Goal: Task Accomplishment & Management: Manage account settings

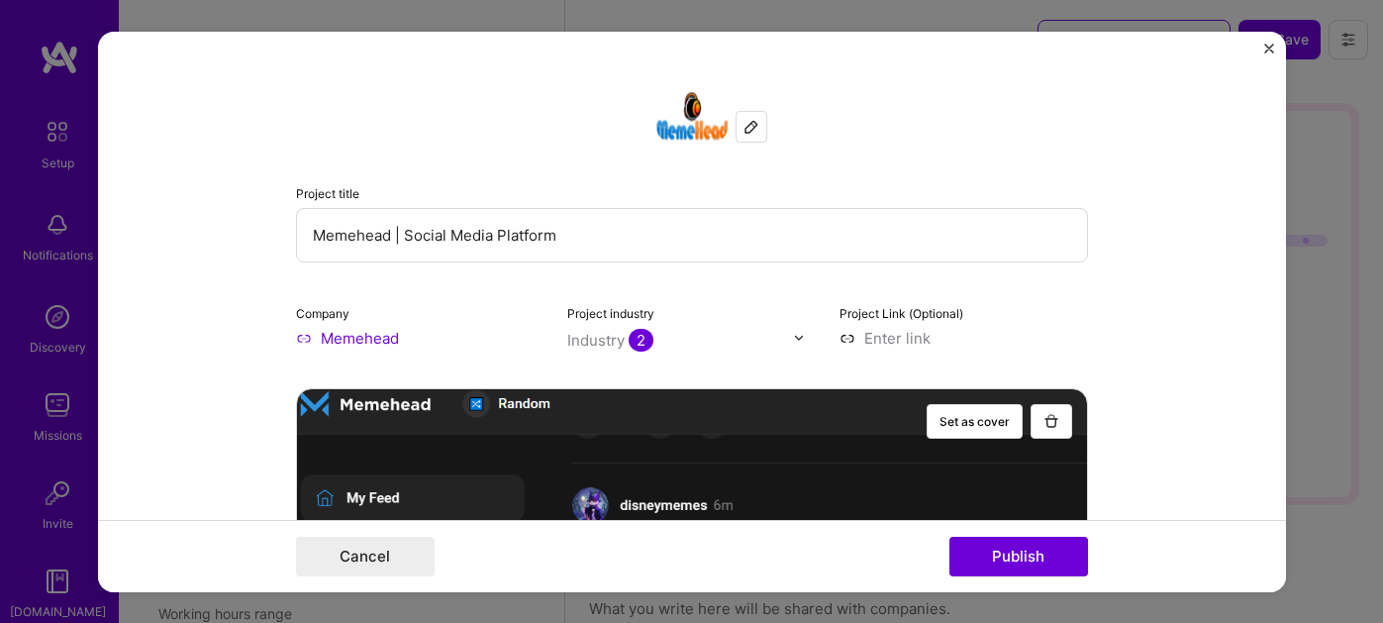
select select "US"
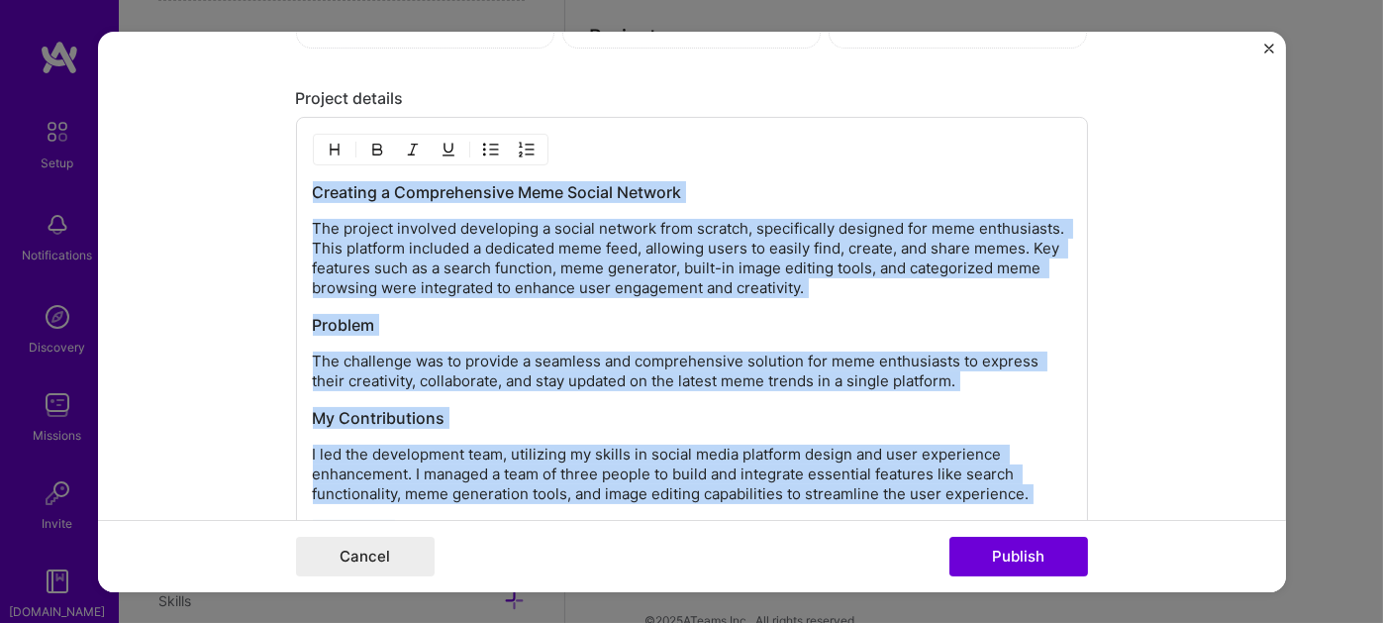
scroll to position [2623, 0]
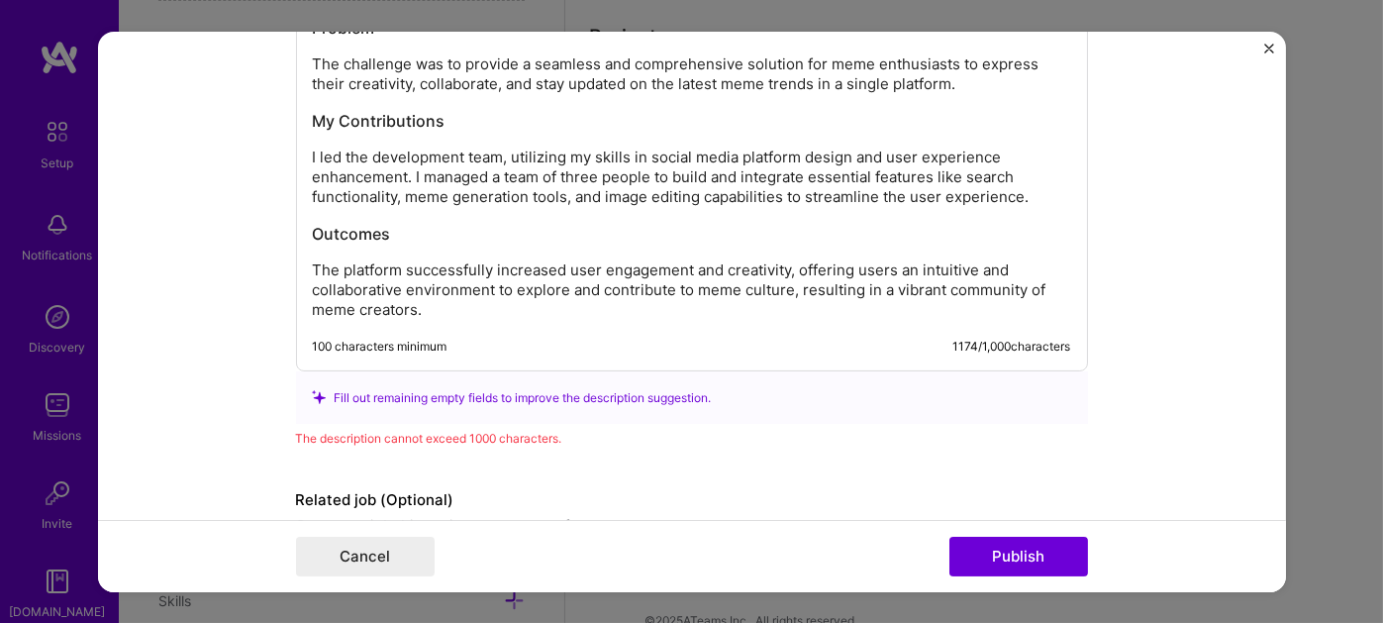
click at [697, 318] on div "Creating a Comprehensive Meme Social Network The project involved developing a …" at bounding box center [692, 95] width 792 height 551
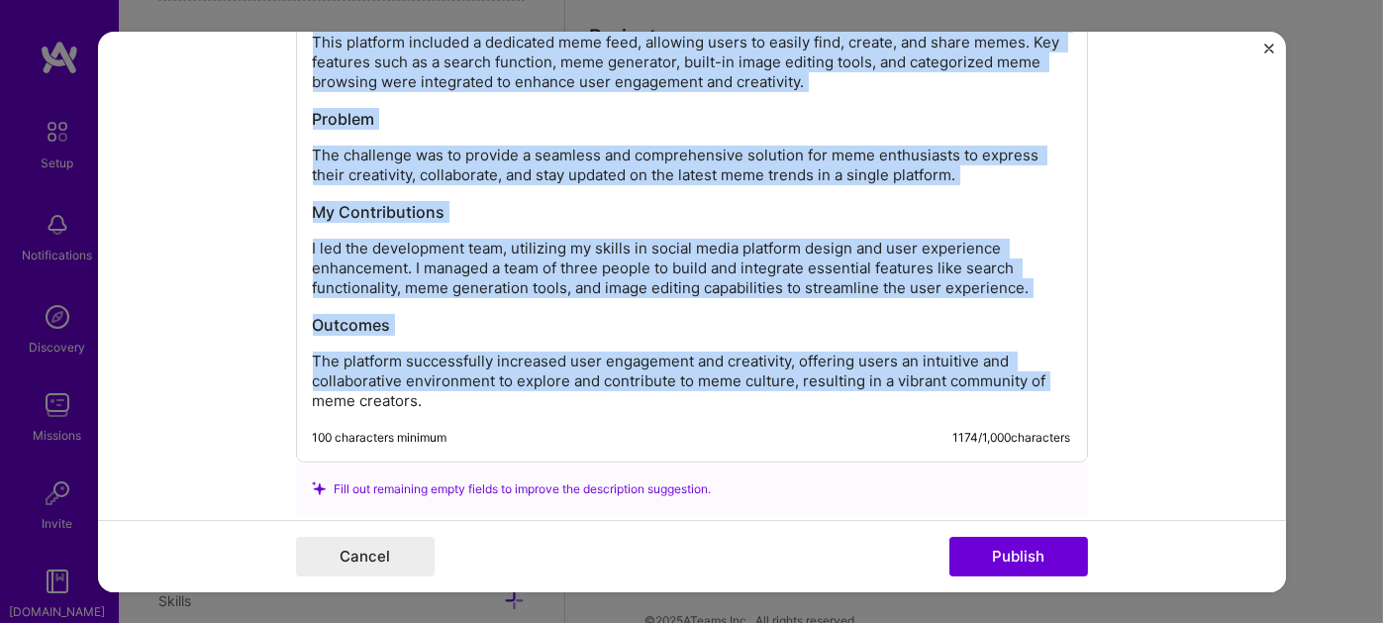
scroll to position [2722, 0]
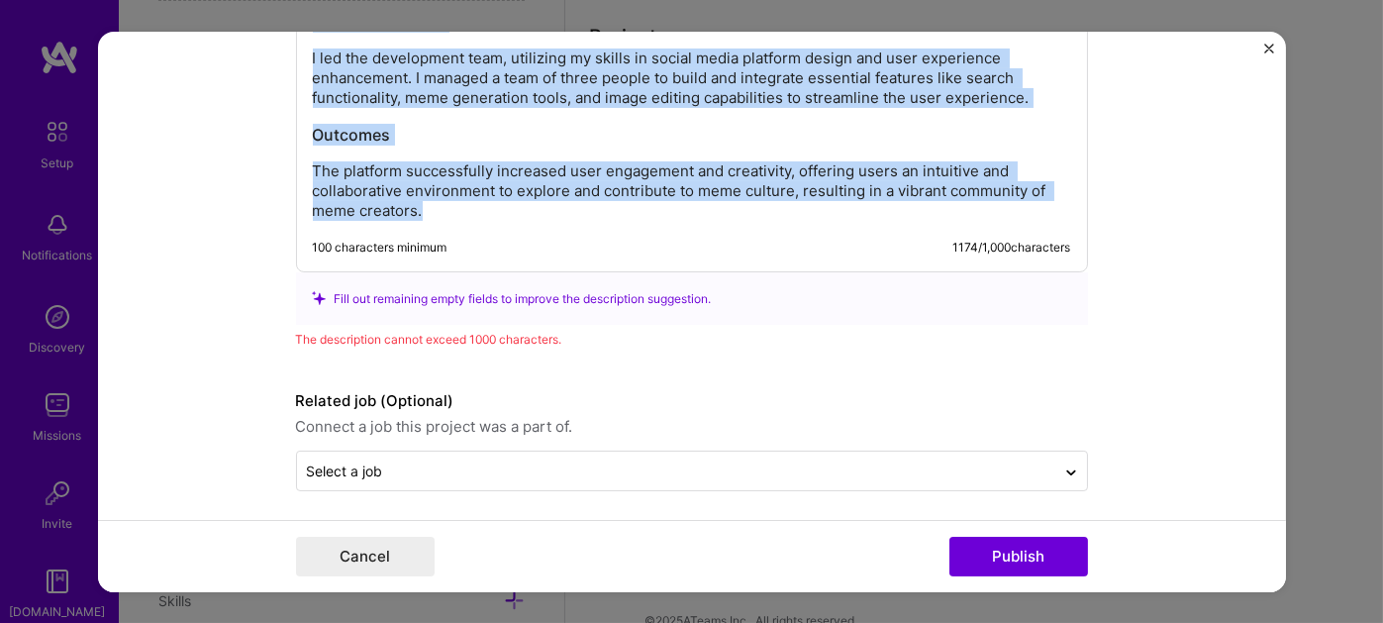
drag, startPoint x: 307, startPoint y: 183, endPoint x: 554, endPoint y: 209, distance: 248.9
click at [554, 209] on div "Creating a Comprehensive Meme Social Network The project involved developing a …" at bounding box center [692, 3] width 758 height 436
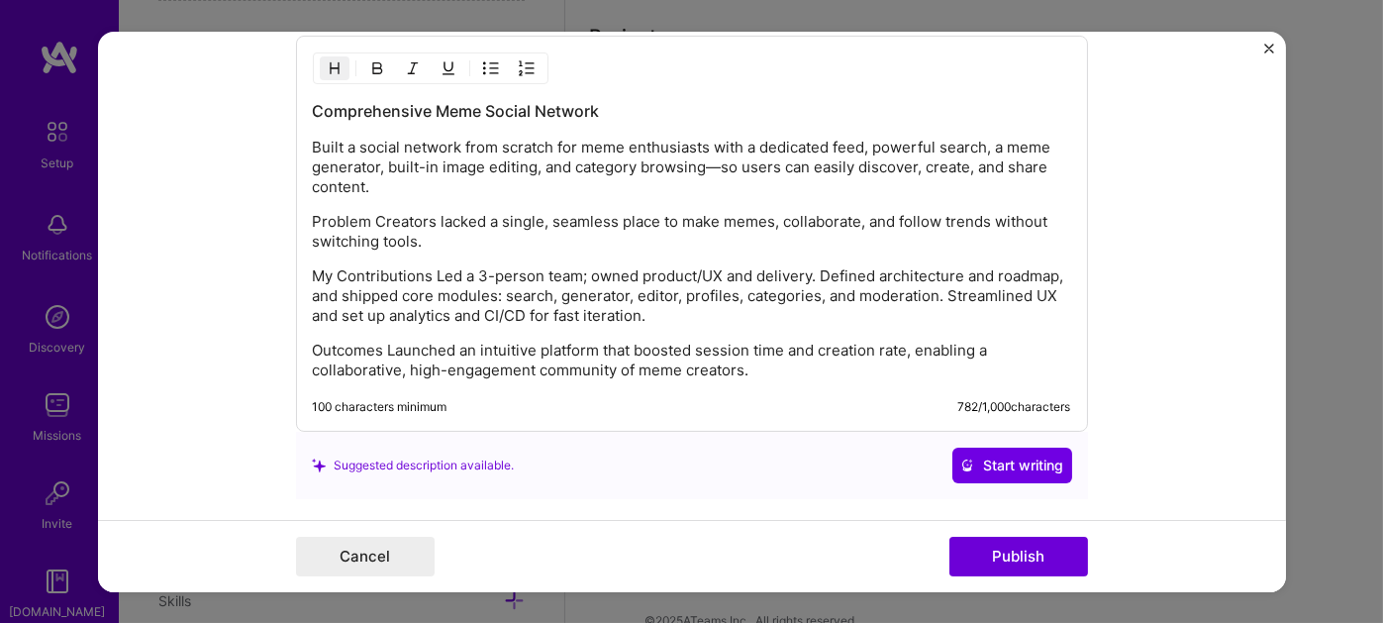
scroll to position [2556, 0]
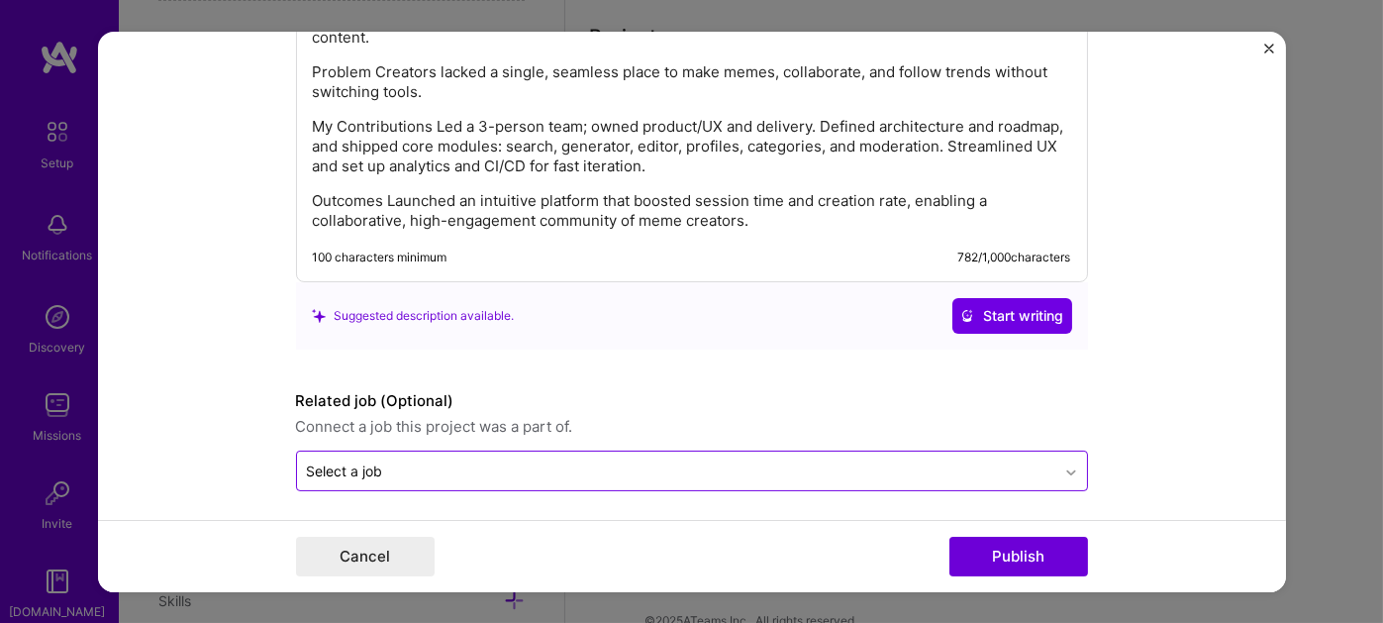
click at [1063, 465] on icon at bounding box center [1071, 472] width 16 height 20
click at [1055, 461] on div at bounding box center [1071, 470] width 32 height 32
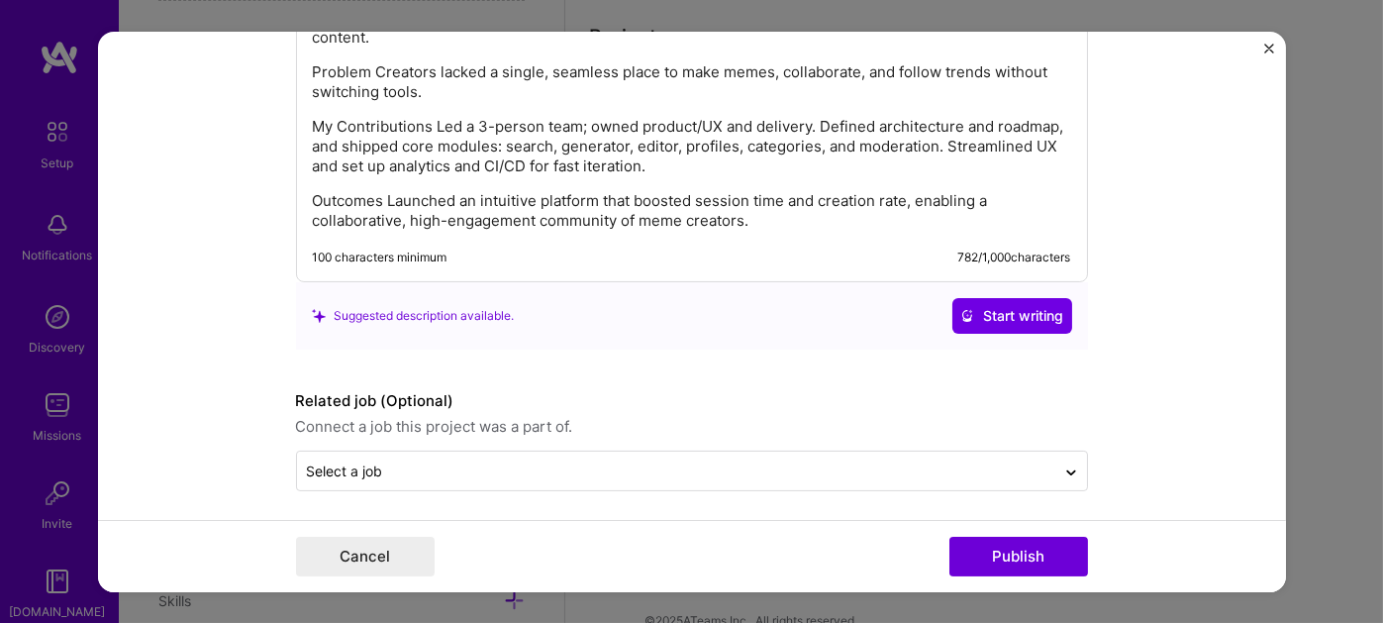
drag, startPoint x: 290, startPoint y: 414, endPoint x: 483, endPoint y: 405, distance: 193.3
click at [483, 405] on div "Related job (Optional) Connect a job this project was a part of." at bounding box center [692, 414] width 792 height 50
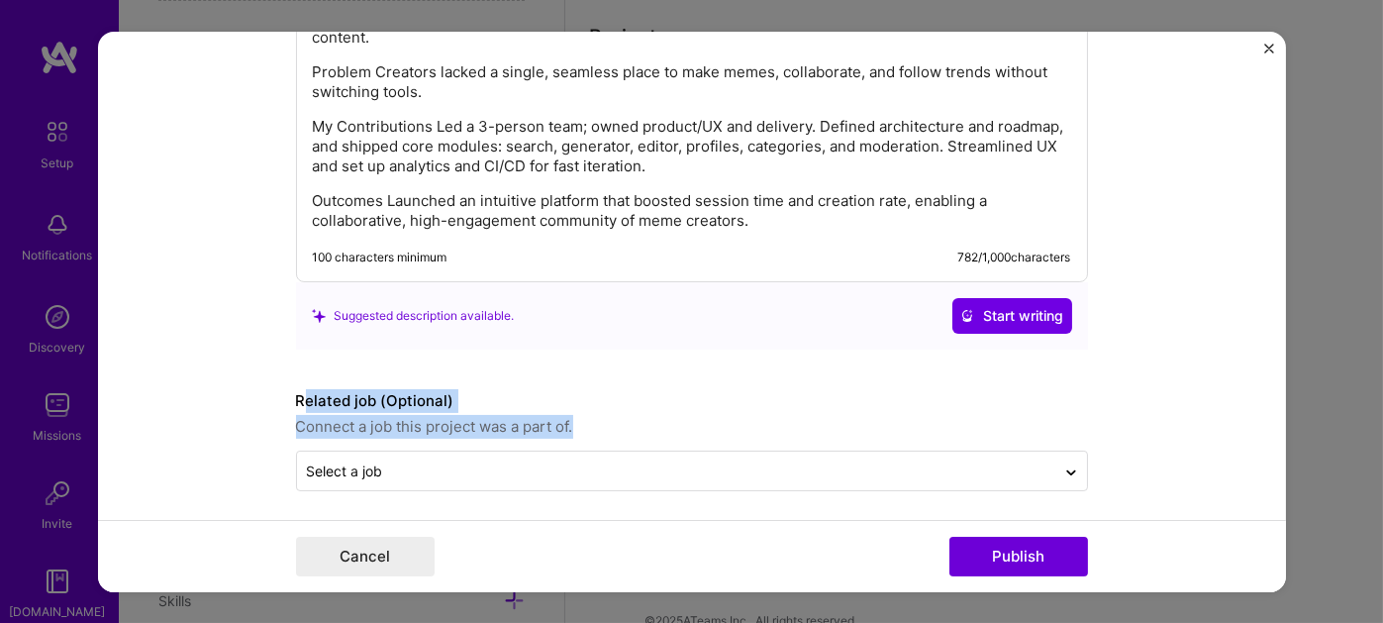
drag, startPoint x: 293, startPoint y: 387, endPoint x: 575, endPoint y: 427, distance: 284.9
click at [575, 427] on div "Related job (Optional) Connect a job this project was a part of." at bounding box center [692, 414] width 792 height 50
click at [582, 424] on span "Connect a job this project was a part of." at bounding box center [692, 427] width 792 height 24
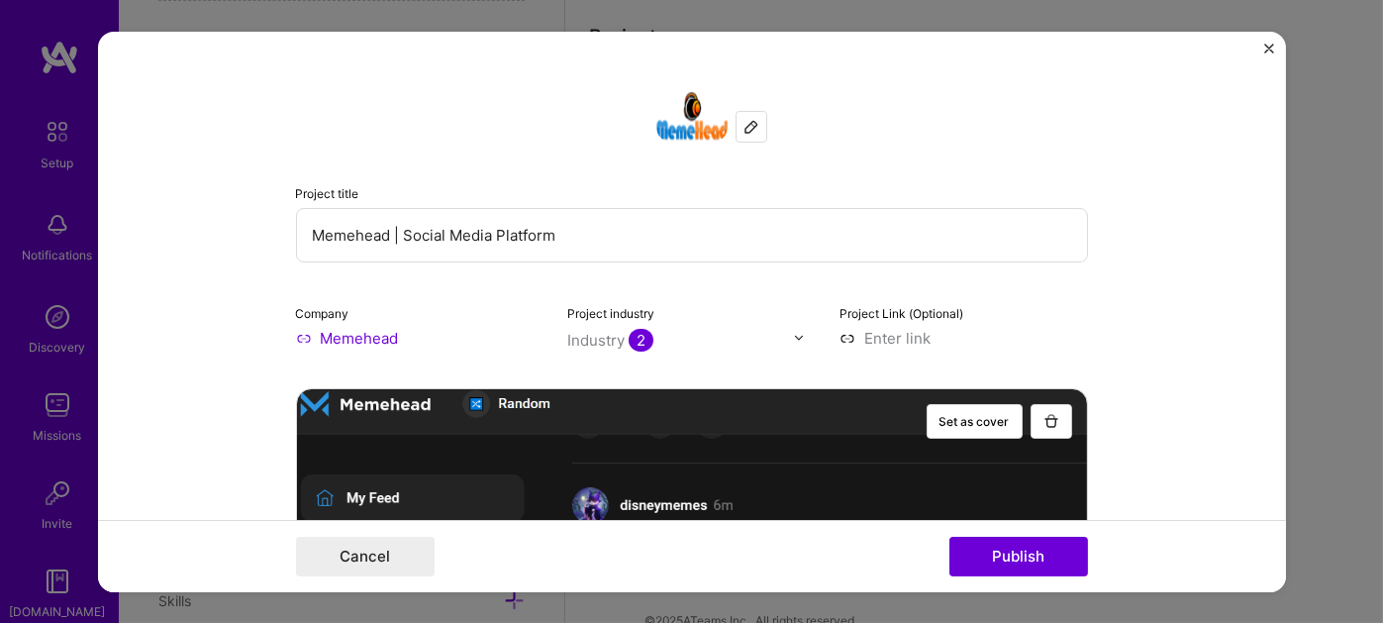
scroll to position [99, 0]
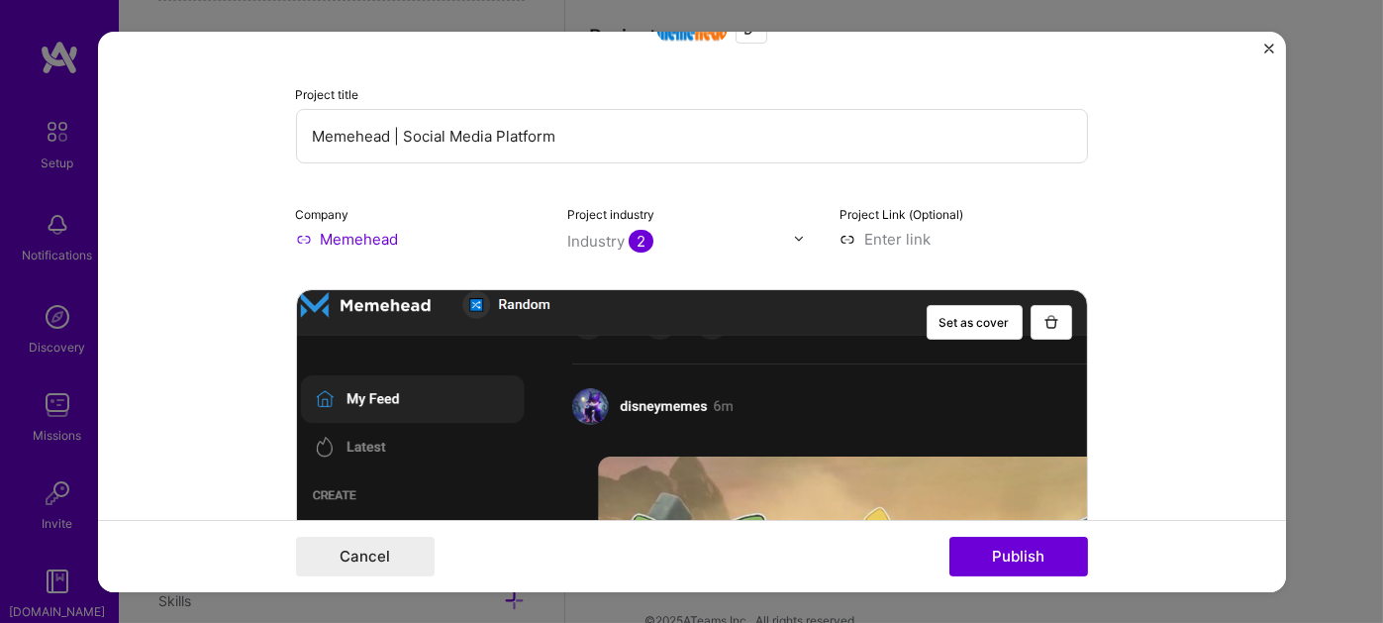
click at [892, 233] on input at bounding box center [964, 238] width 249 height 21
paste input "[URL][DOMAIN_NAME]"
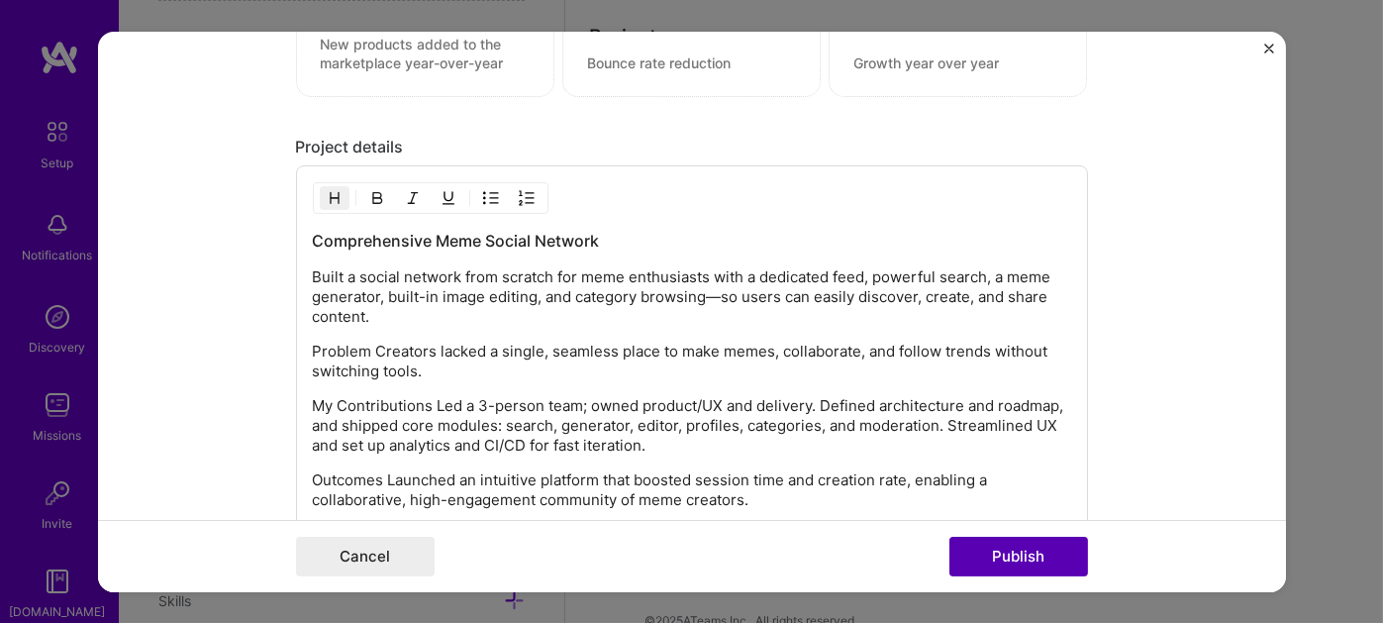
type input "[URL][DOMAIN_NAME]"
click at [997, 552] on button "Publish" at bounding box center [1018, 557] width 139 height 40
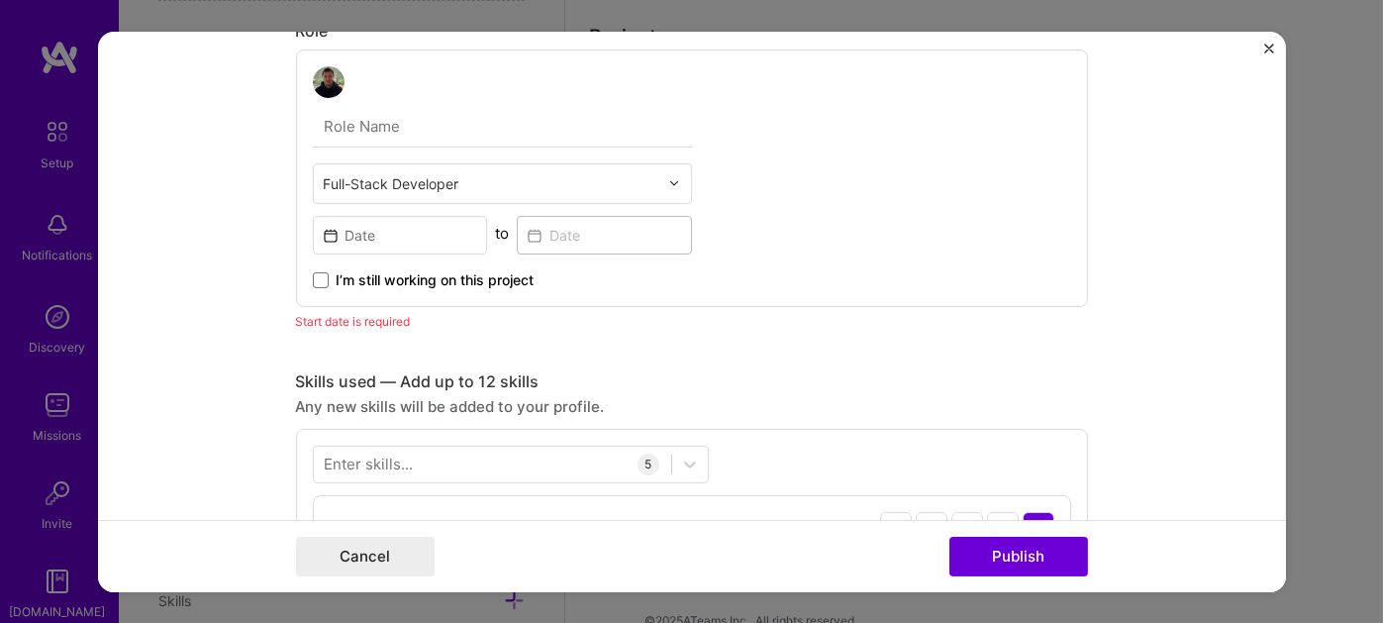
scroll to position [1048, 0]
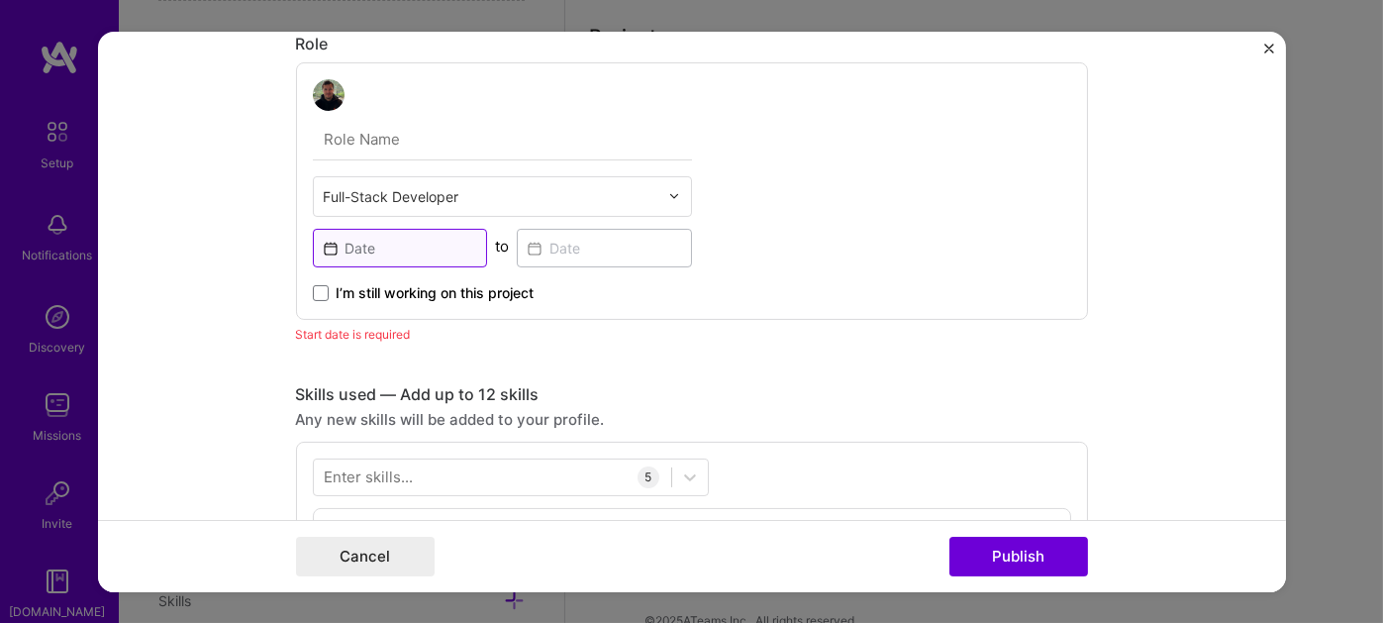
click at [347, 237] on input at bounding box center [400, 247] width 175 height 39
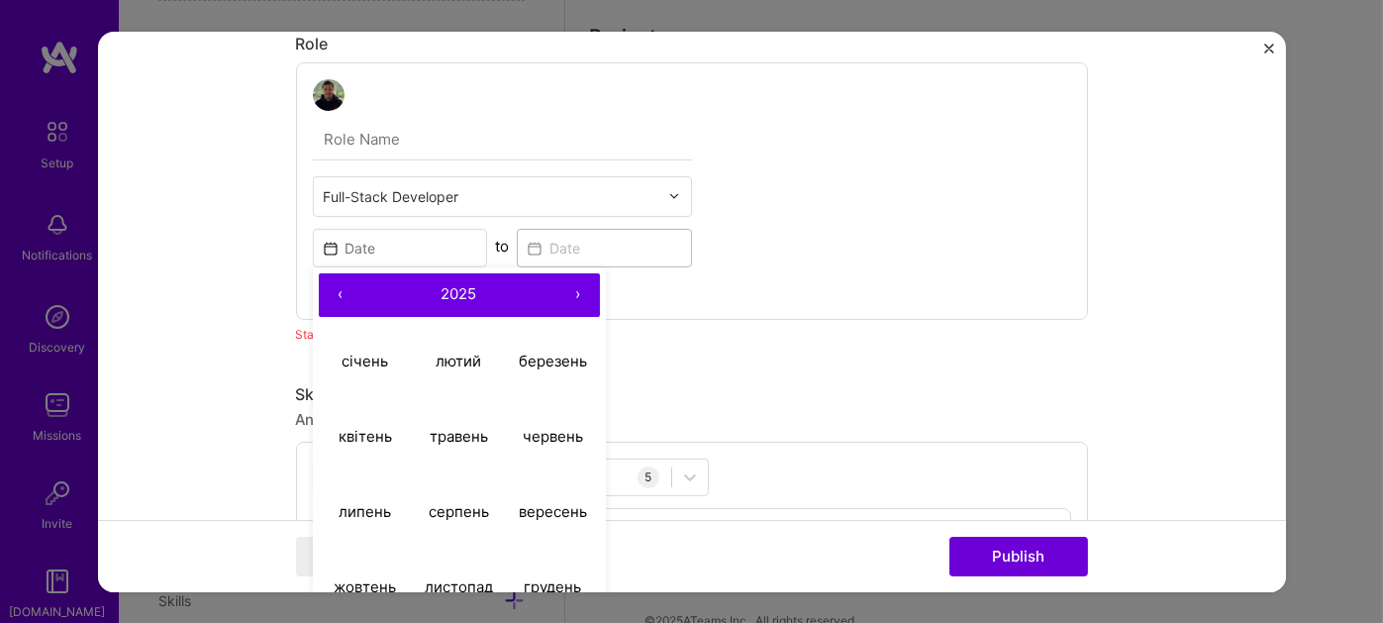
click at [332, 292] on button "‹" at bounding box center [341, 294] width 44 height 44
click at [354, 351] on abbr "січень" at bounding box center [365, 360] width 47 height 19
type input "[DATE]"
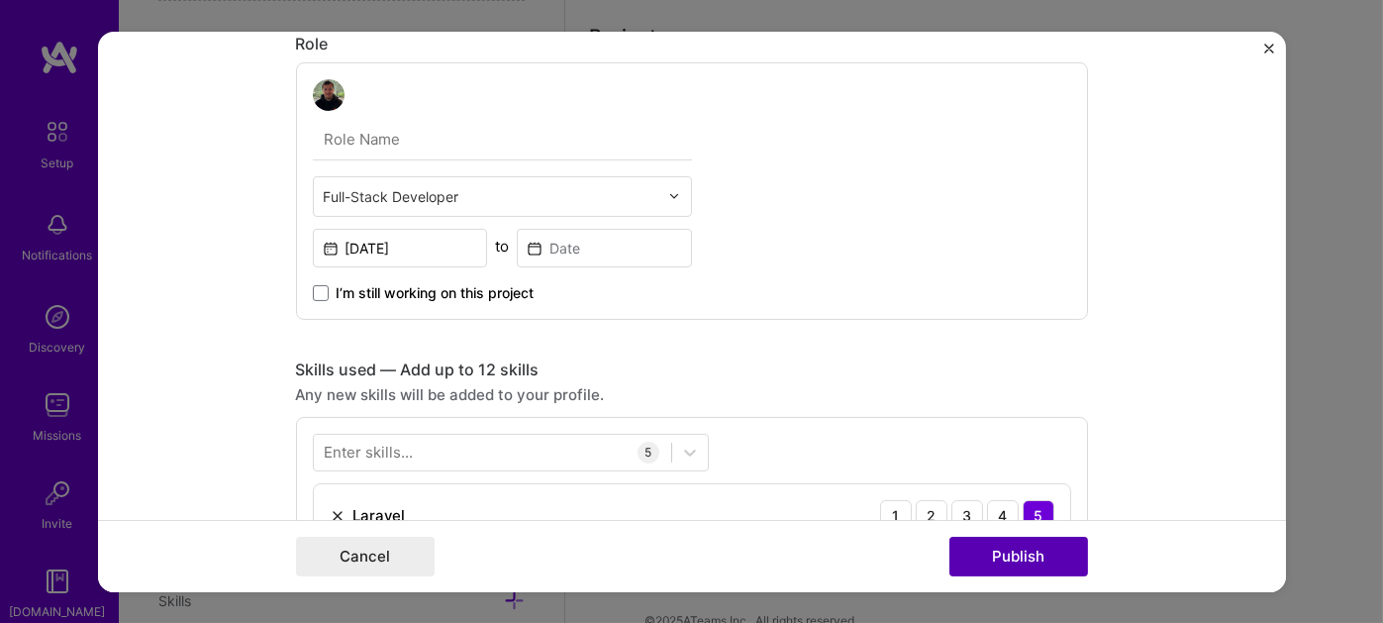
click at [987, 548] on button "Publish" at bounding box center [1018, 557] width 139 height 40
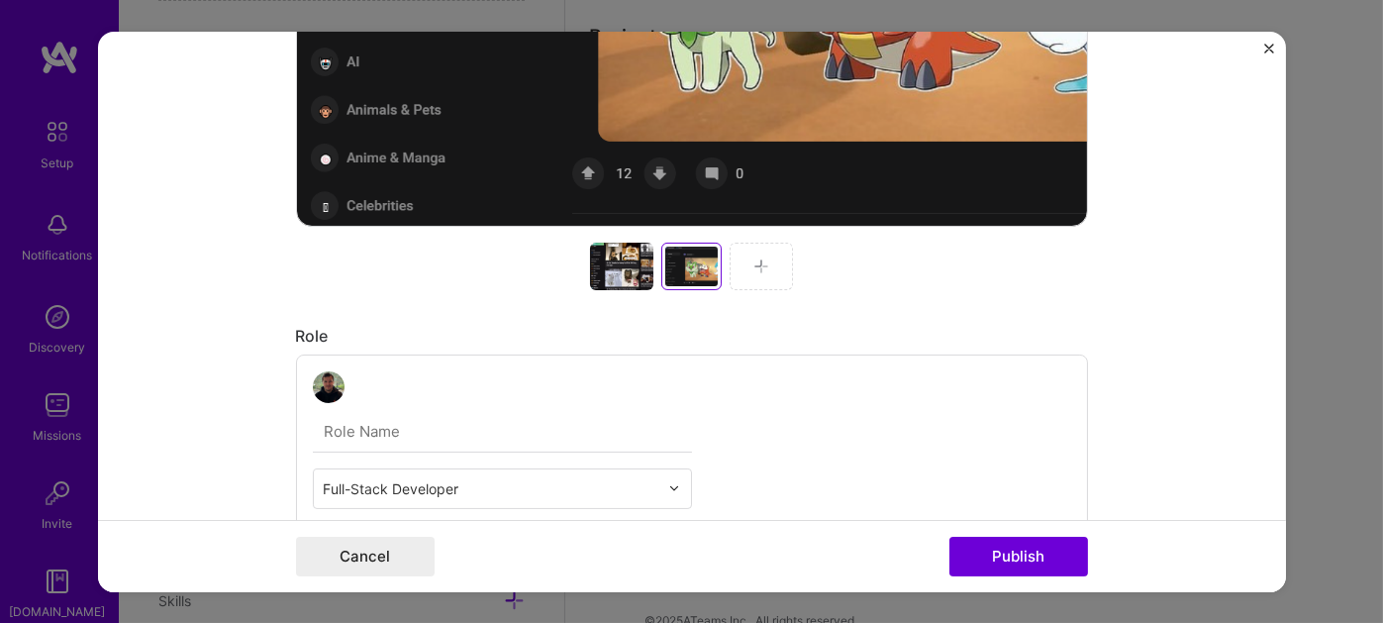
scroll to position [990, 0]
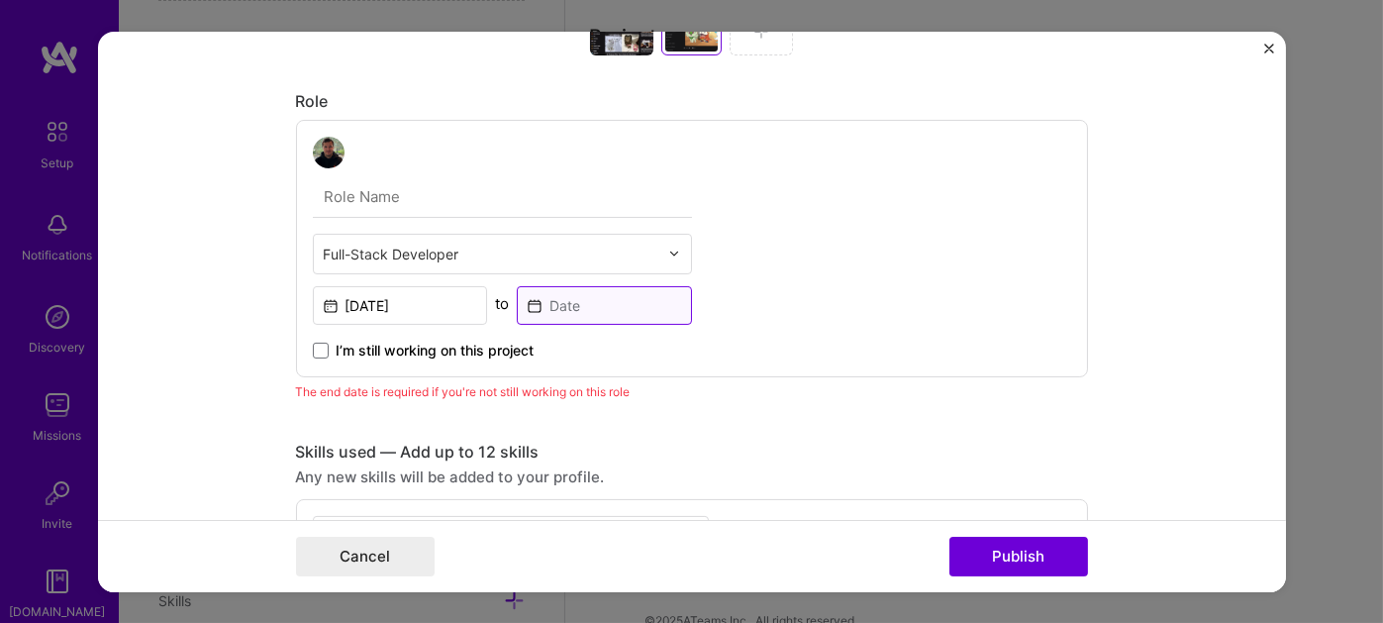
click at [610, 295] on input at bounding box center [604, 304] width 175 height 39
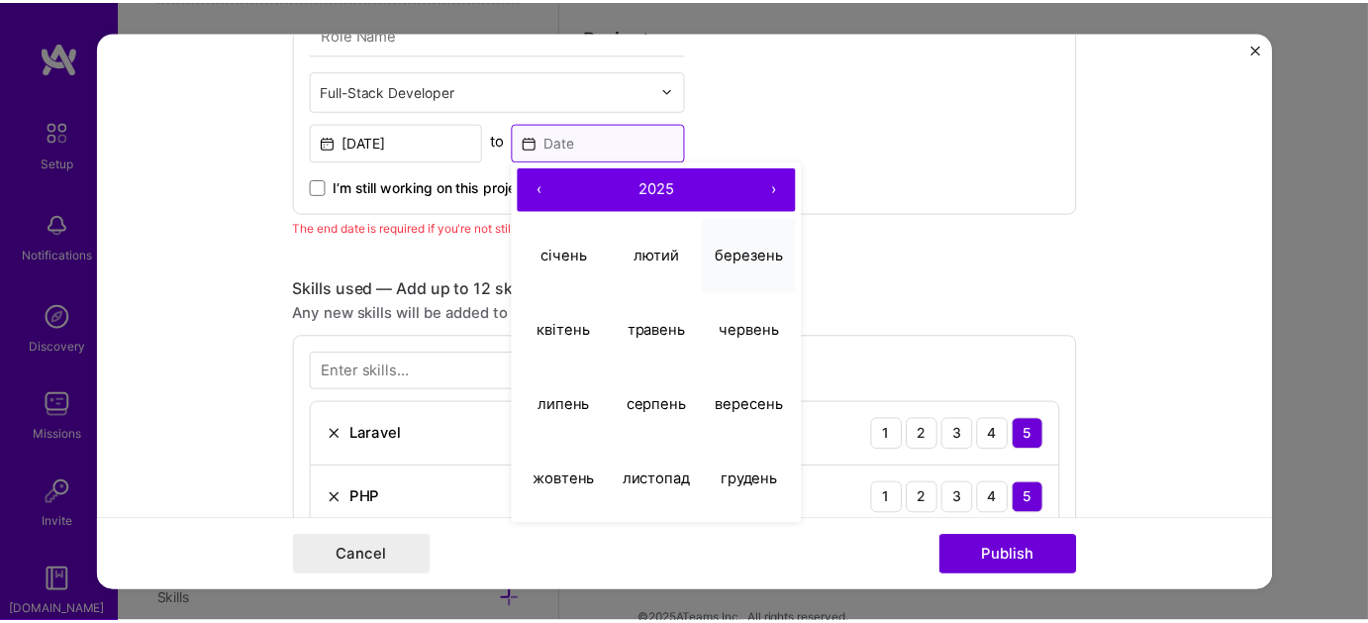
scroll to position [1188, 0]
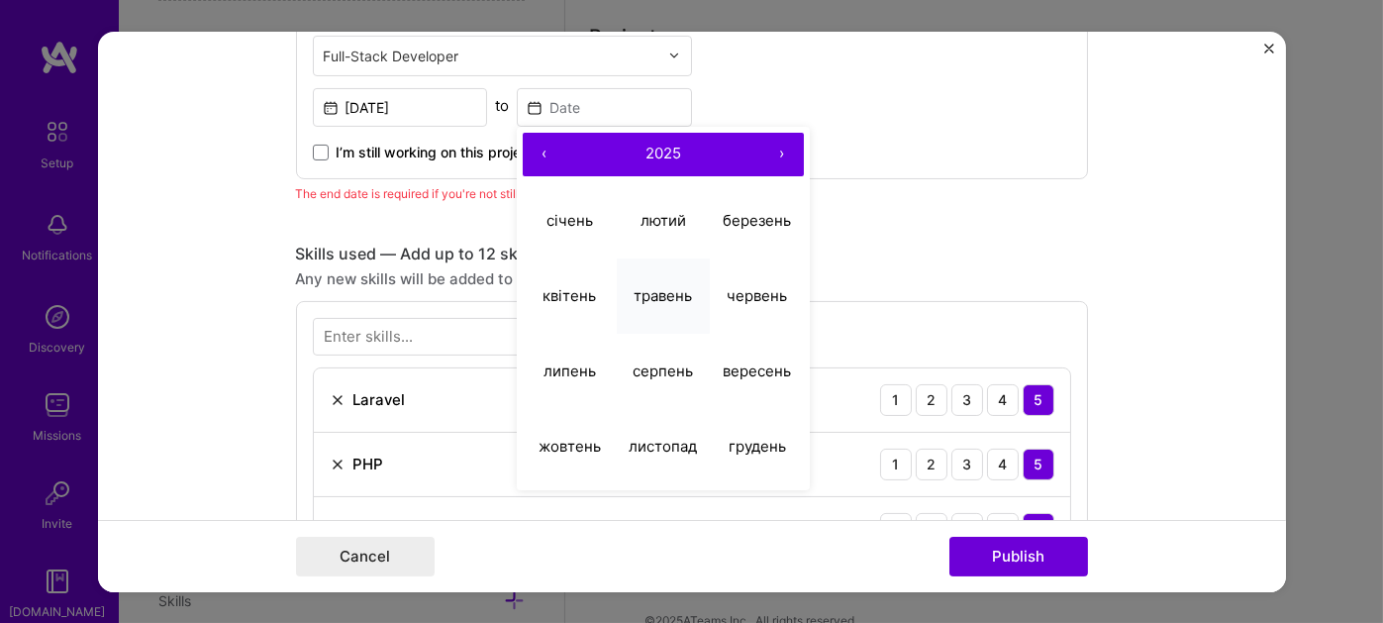
click at [677, 291] on abbr "травень" at bounding box center [663, 295] width 58 height 19
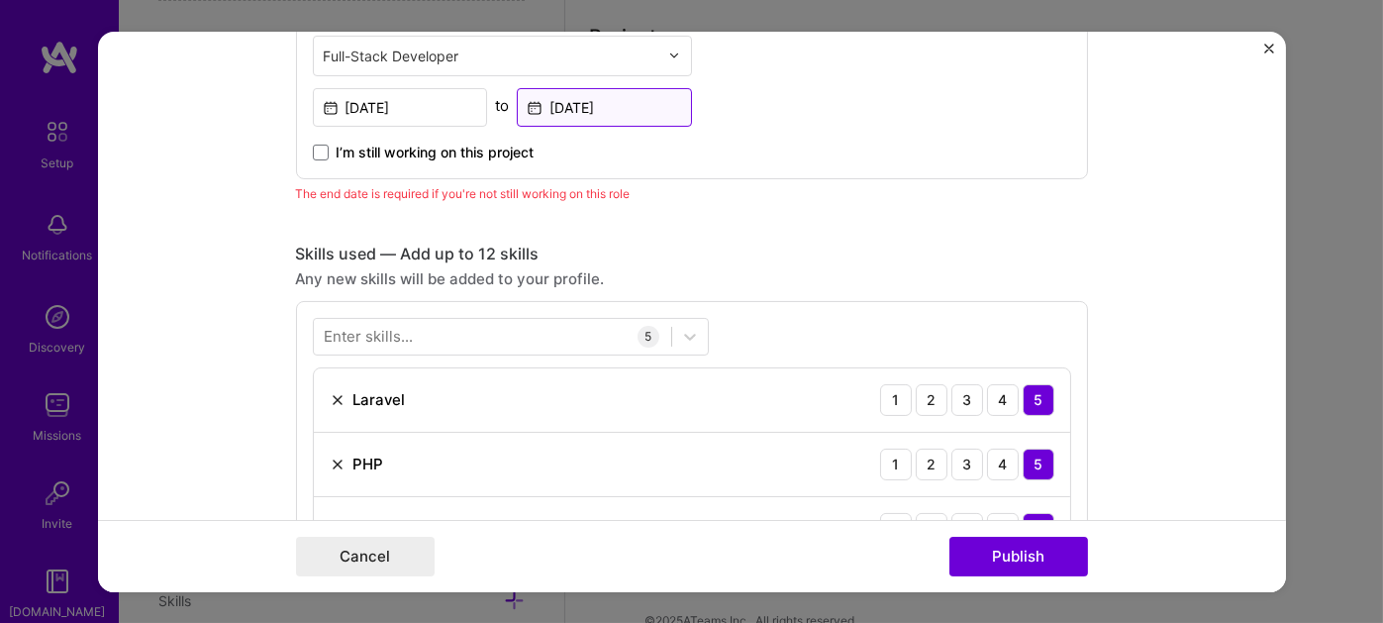
click at [614, 104] on input "[DATE]" at bounding box center [604, 106] width 175 height 39
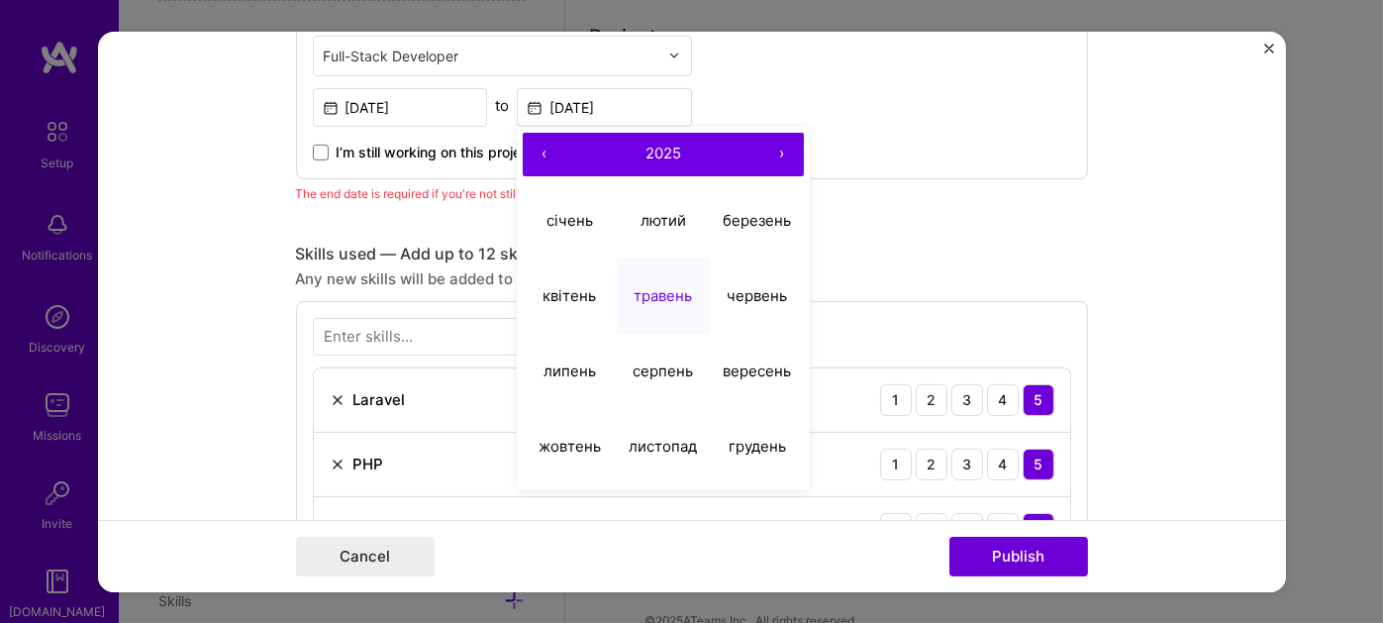
click at [541, 147] on button "‹" at bounding box center [545, 154] width 44 height 44
click at [655, 286] on abbr "травень" at bounding box center [663, 295] width 58 height 19
type input "[DATE]"
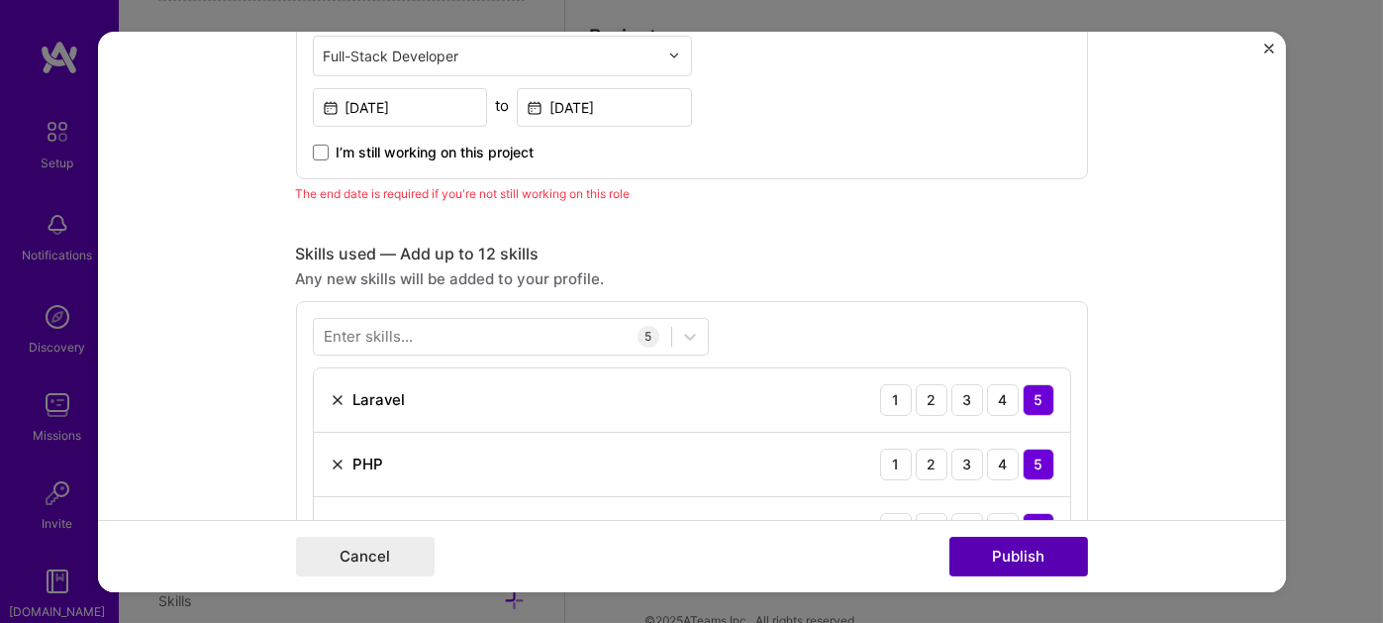
click at [985, 556] on button "Publish" at bounding box center [1018, 557] width 139 height 40
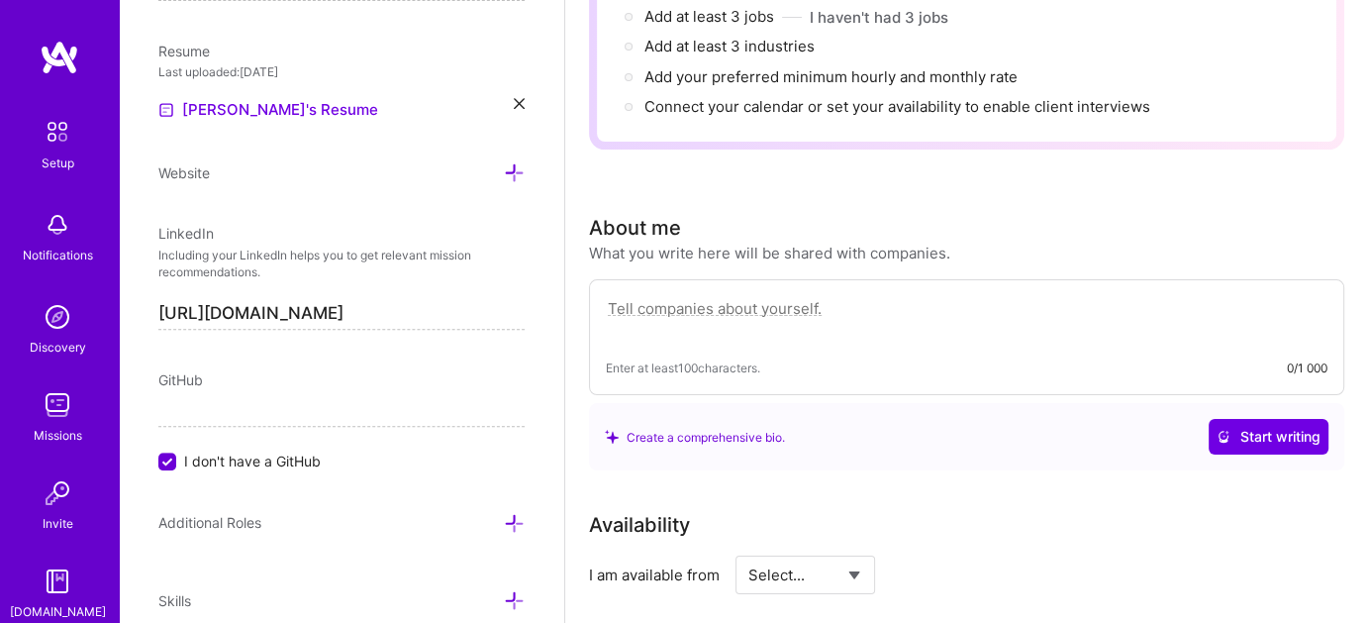
scroll to position [306, 0]
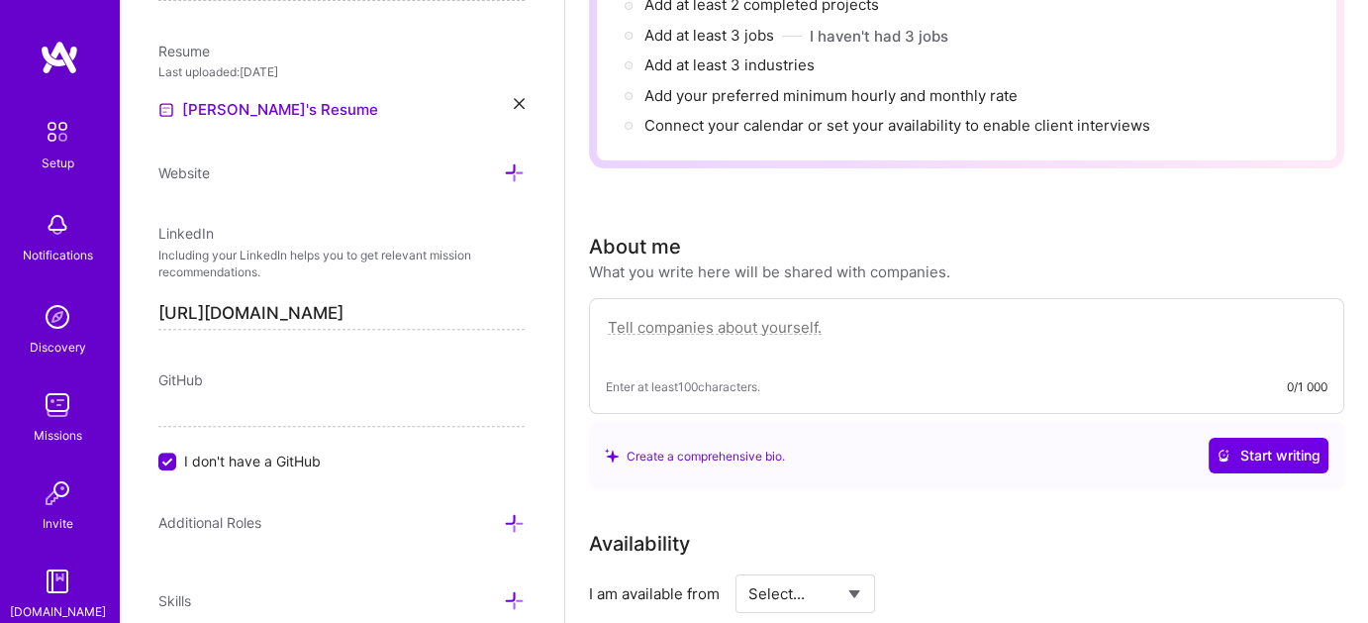
click at [703, 328] on textarea at bounding box center [967, 338] width 722 height 46
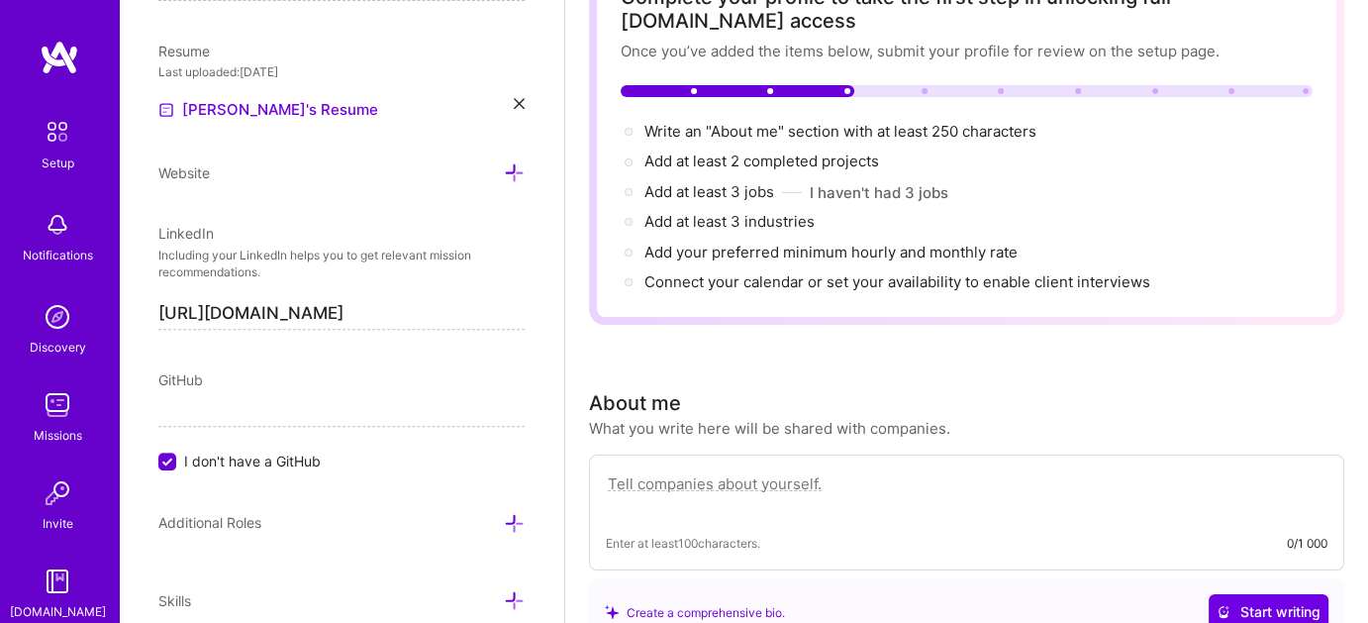
scroll to position [198, 0]
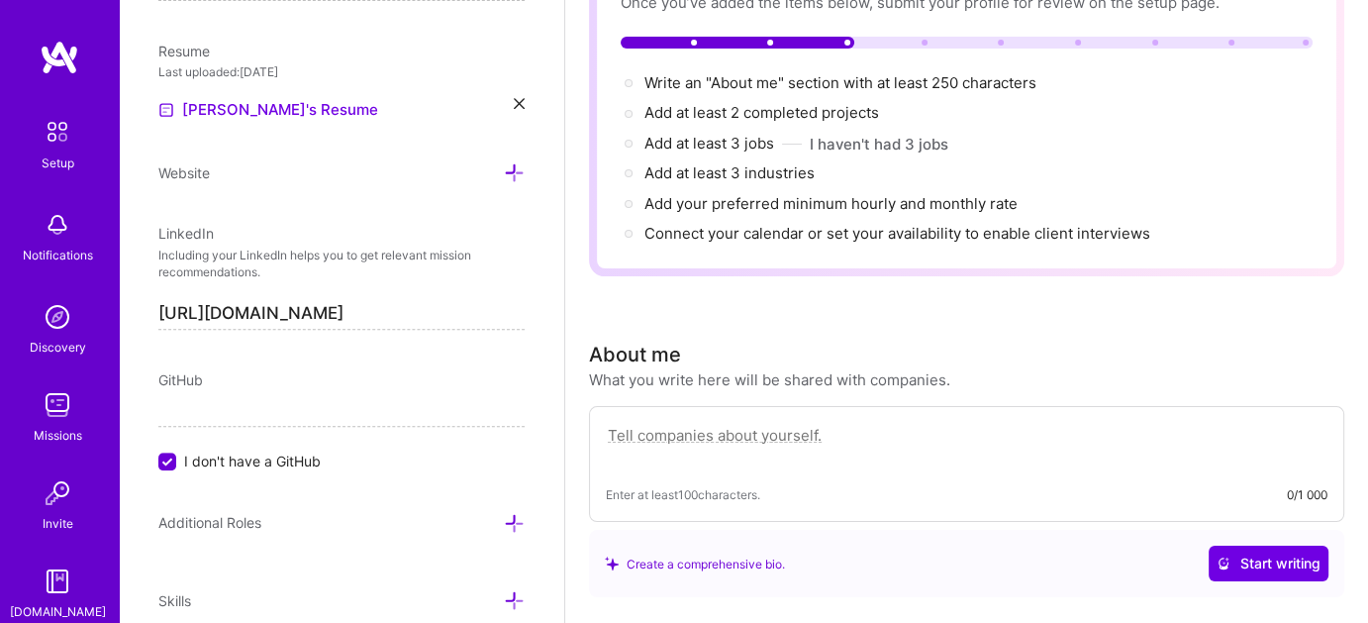
click at [737, 426] on textarea at bounding box center [967, 446] width 722 height 46
paste textarea "I’m a senior full-stack developer with 10+ years of experience in [GEOGRAPHIC_D…"
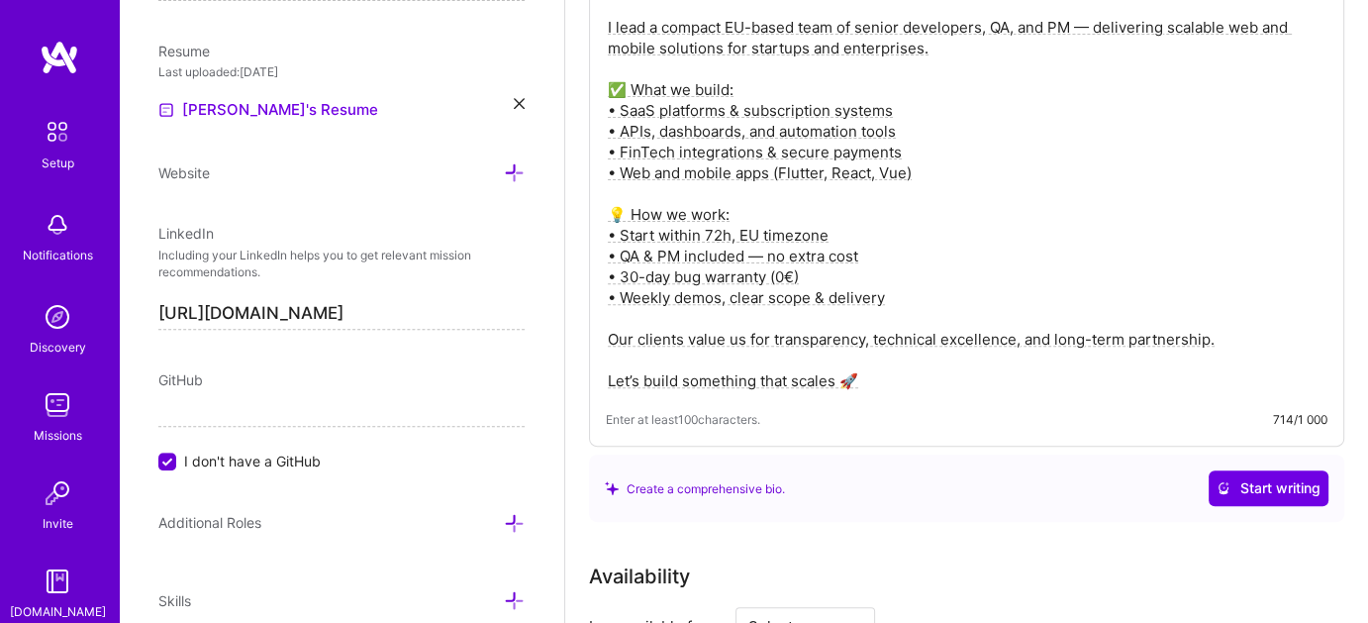
scroll to position [826, 0]
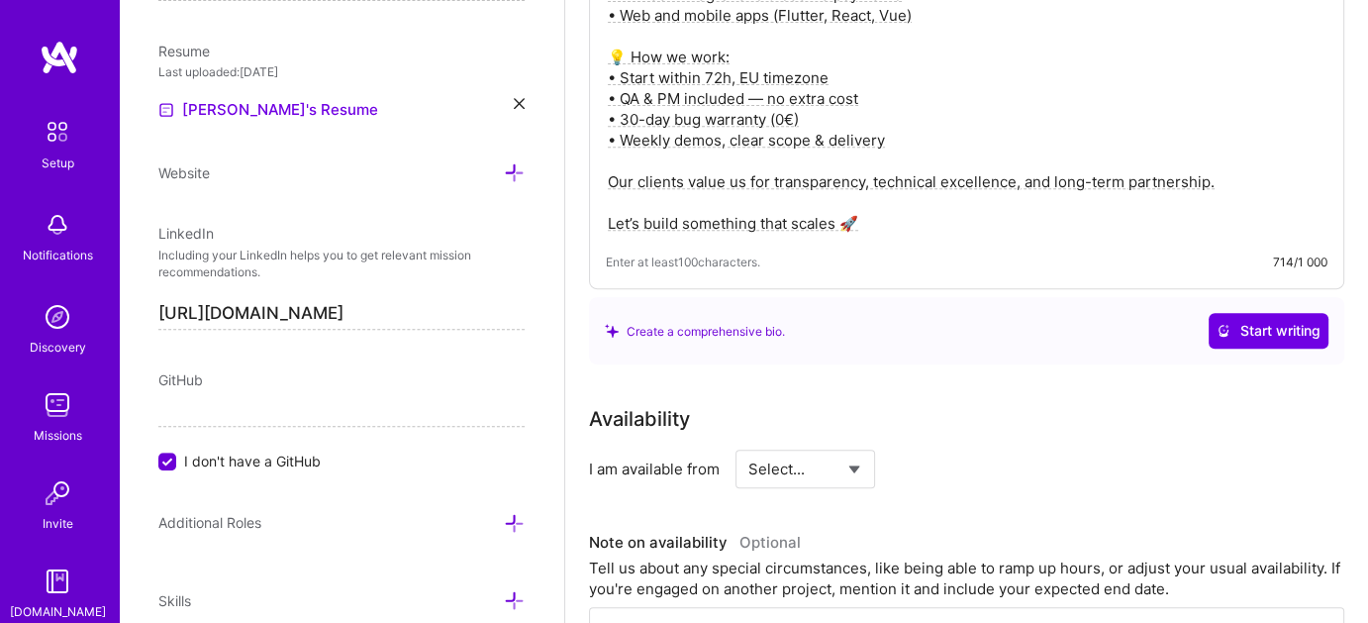
type textarea "I’m a senior full-stack developer with 10+ years of experience in [GEOGRAPHIC_D…"
click at [855, 457] on select "Select... Right Now Future Date Not Available" at bounding box center [805, 469] width 114 height 50
select select "Right Now"
click at [748, 444] on select "Select... Right Now Future Date Not Available" at bounding box center [805, 469] width 114 height 50
click at [940, 461] on input at bounding box center [986, 468] width 119 height 39
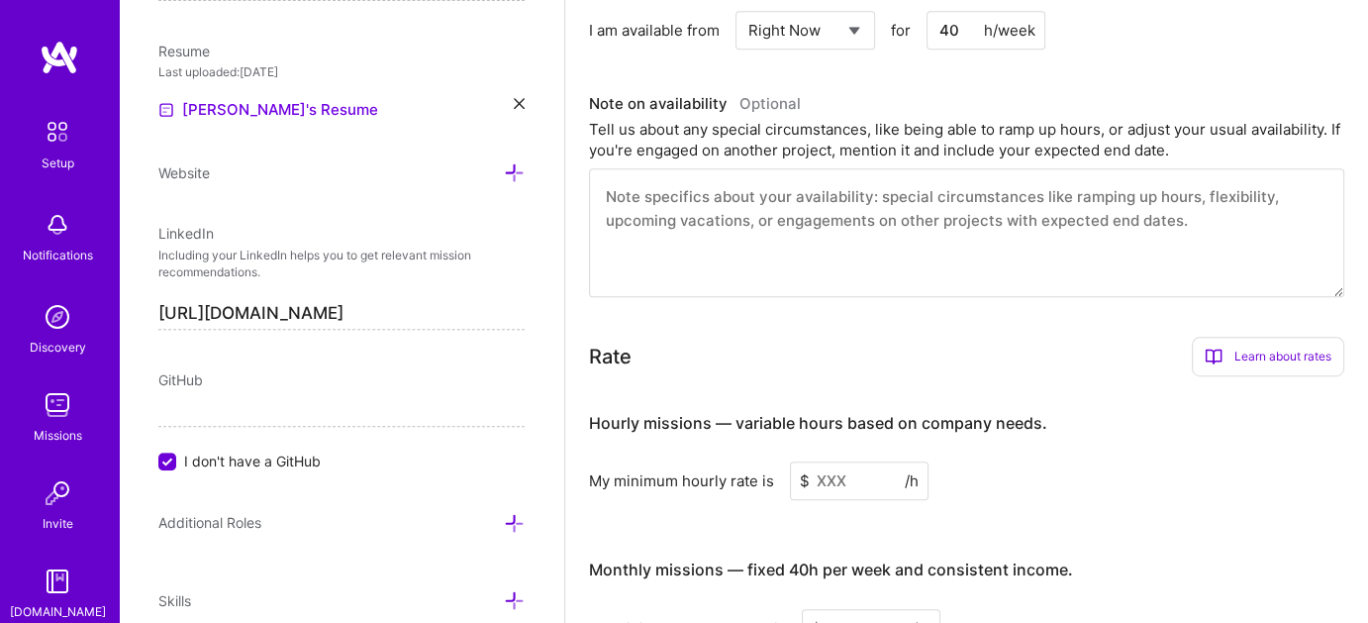
scroll to position [1322, 0]
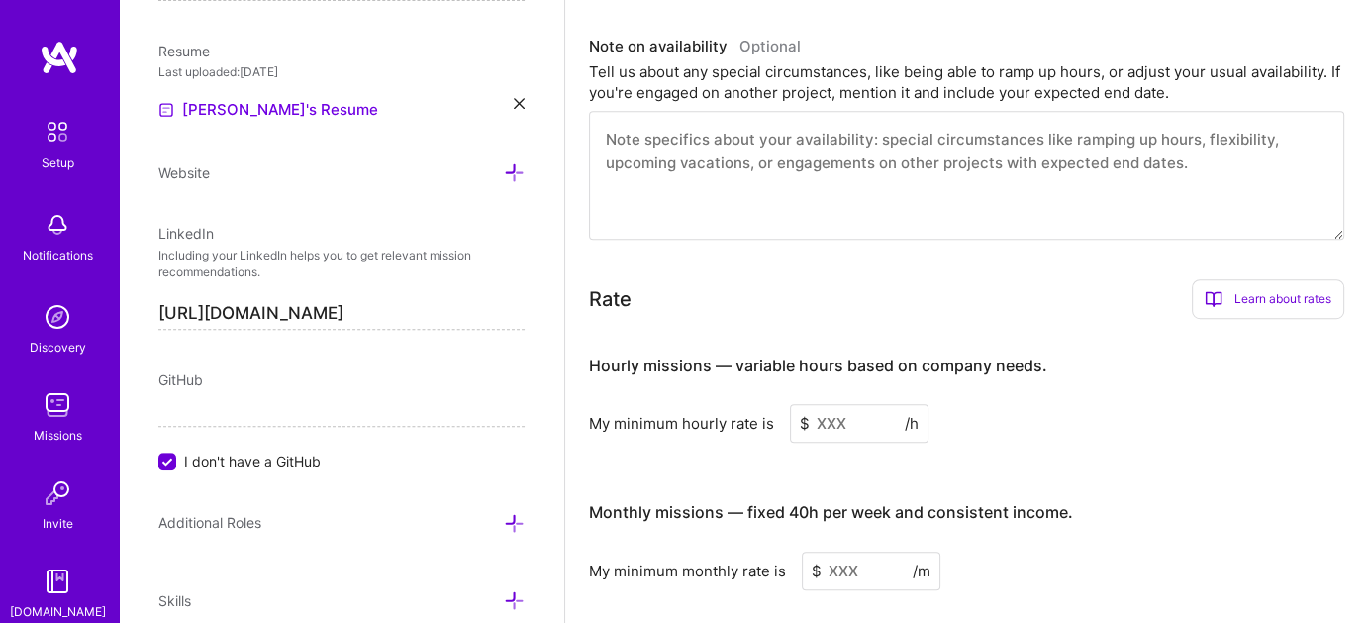
type input "40"
click at [835, 421] on input at bounding box center [859, 423] width 139 height 39
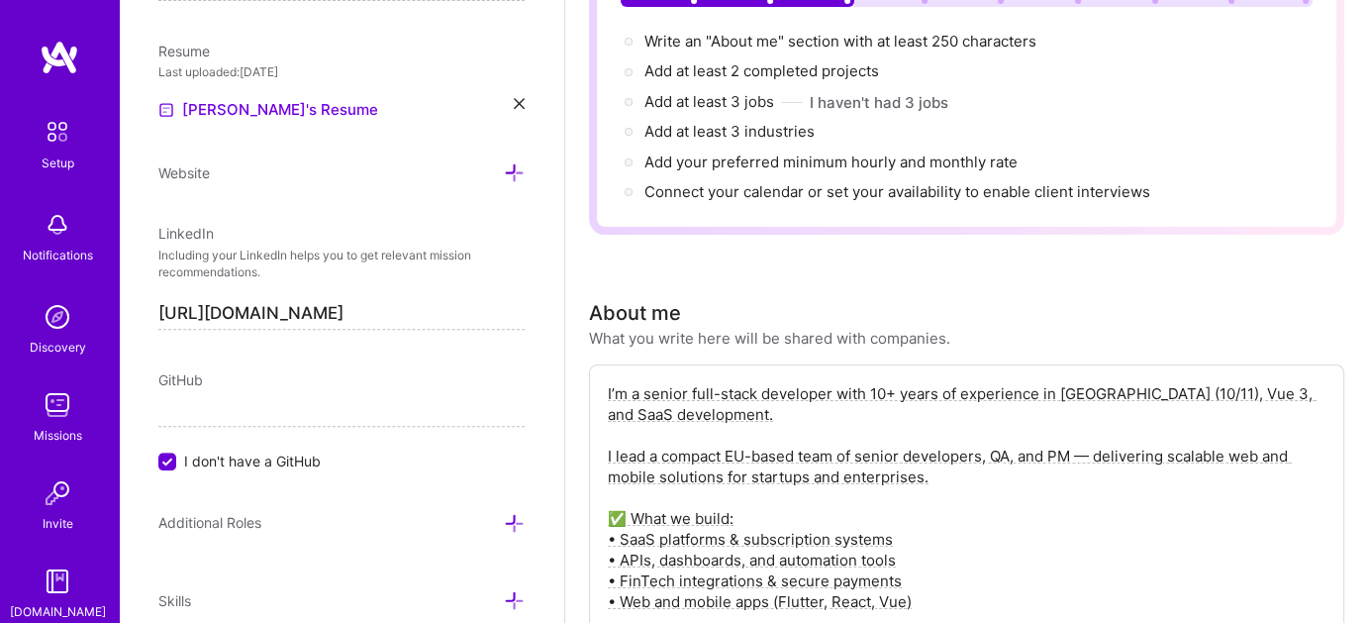
scroll to position [0, 0]
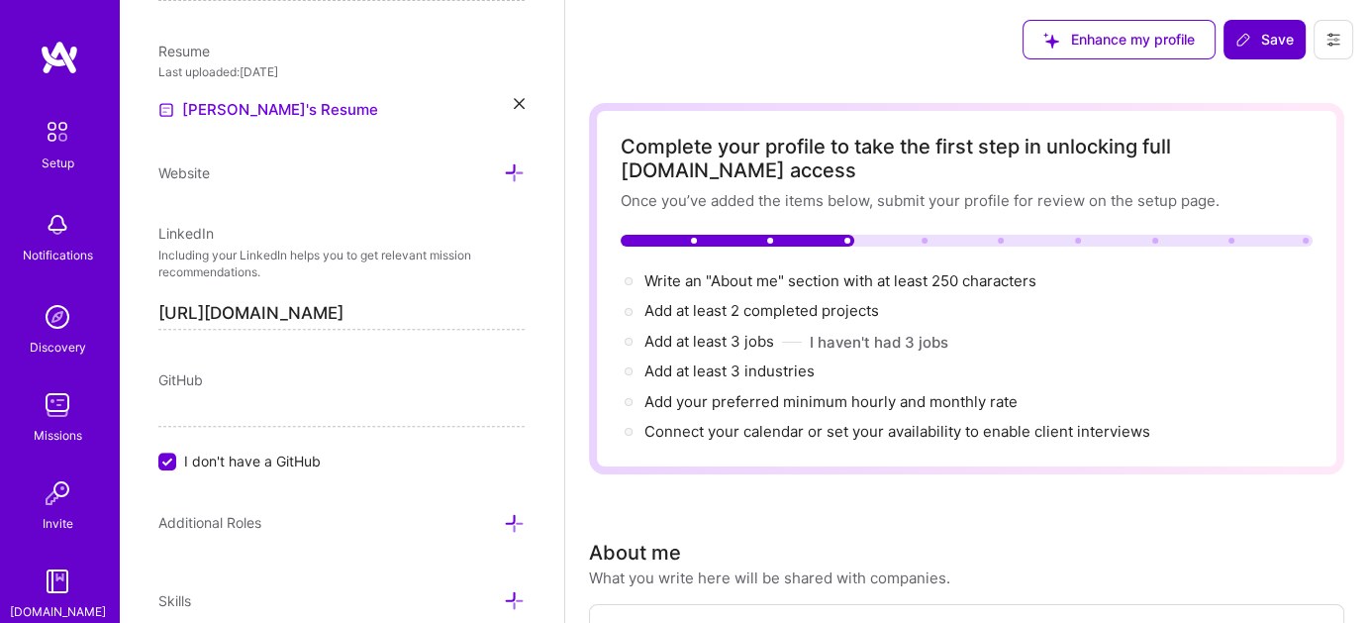
type input "35"
click at [1252, 47] on span "Save" at bounding box center [1265, 40] width 58 height 20
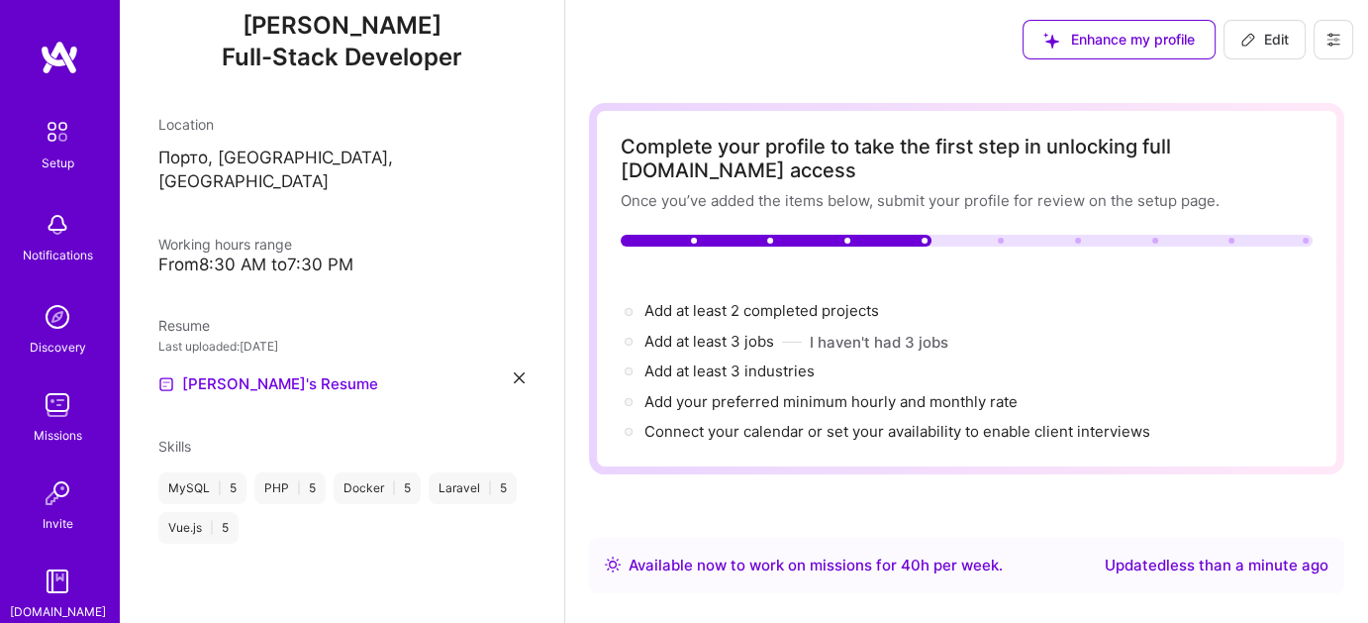
scroll to position [192, 0]
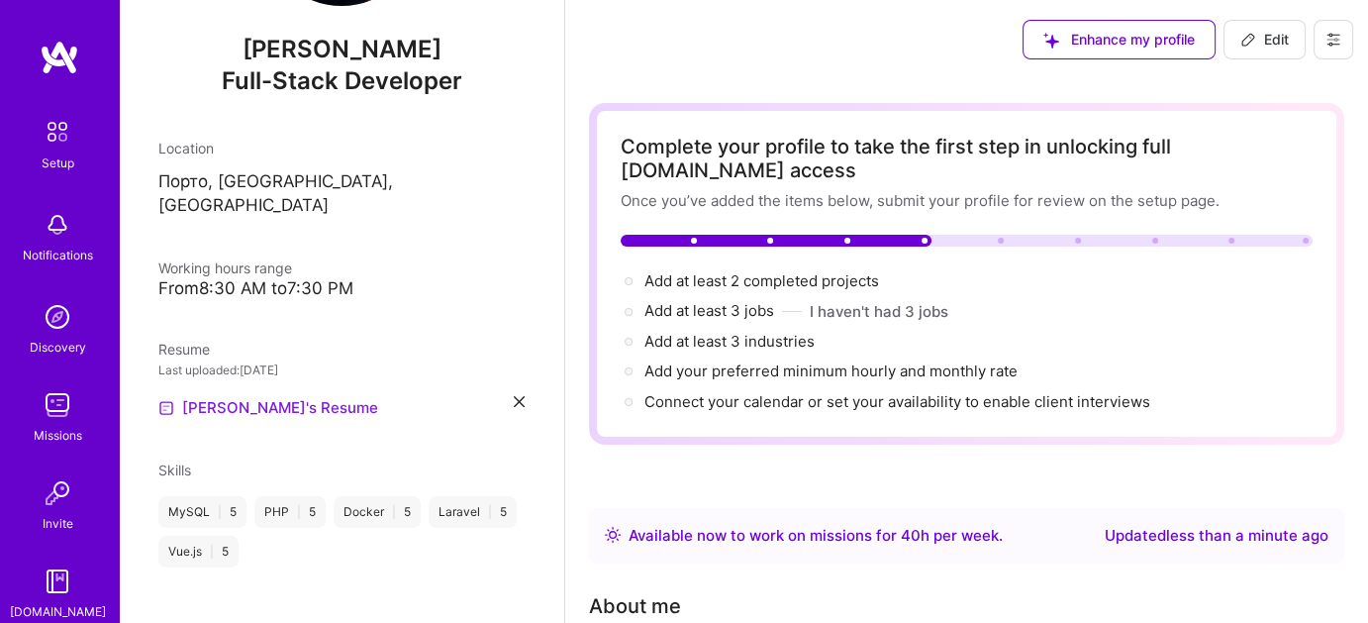
click at [258, 396] on link "[PERSON_NAME]'s Resume" at bounding box center [268, 408] width 220 height 24
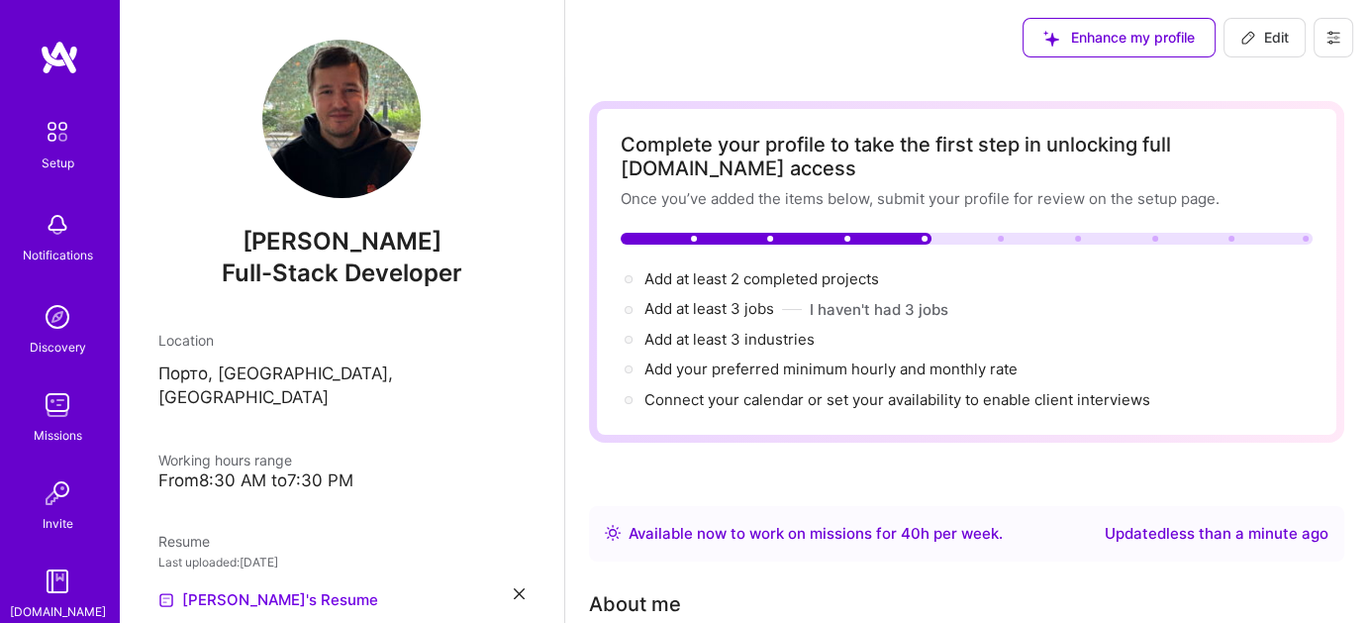
scroll to position [0, 0]
